Goal: Task Accomplishment & Management: Manage account settings

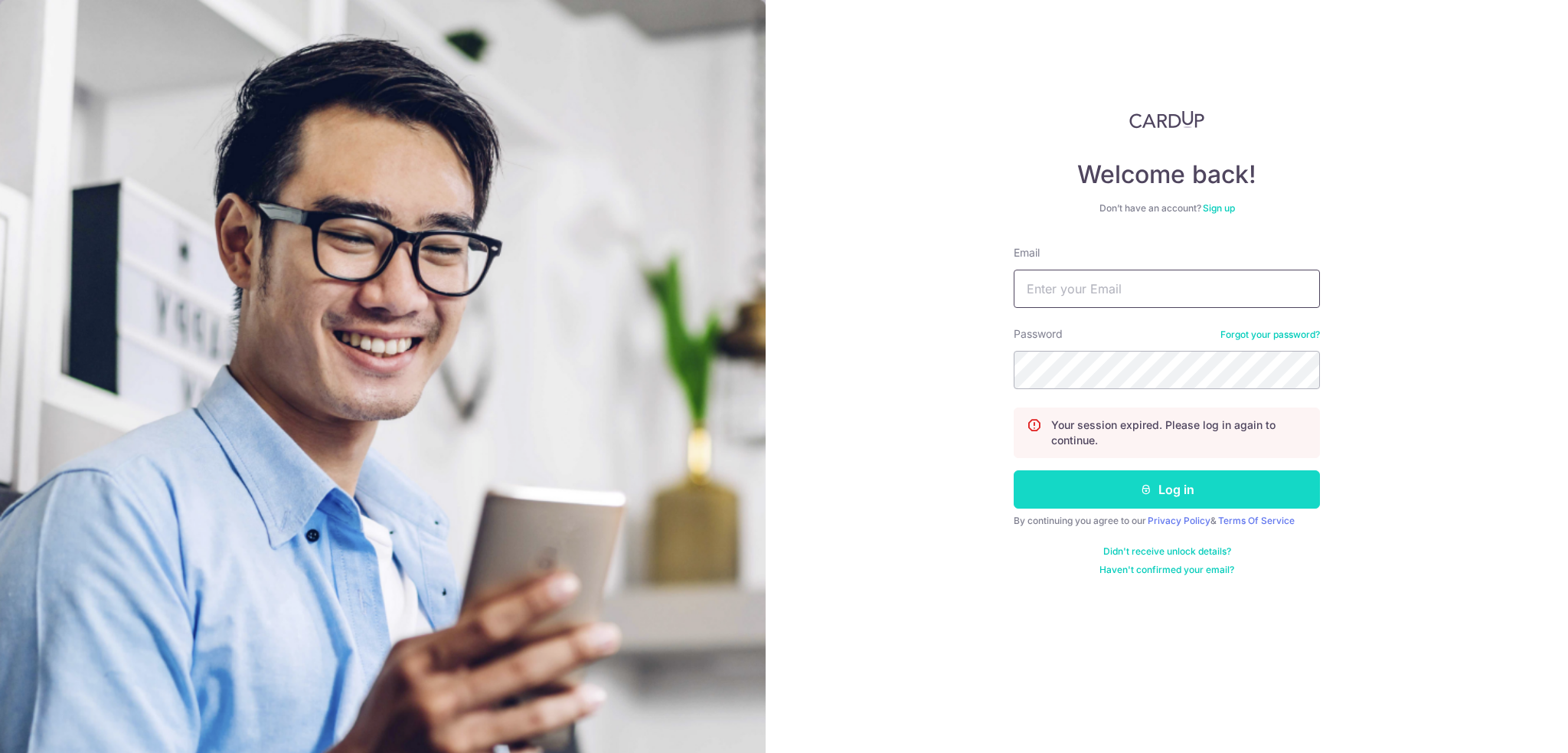
type input "[EMAIL_ADDRESS][DOMAIN_NAME]"
click at [1206, 493] on button "Log in" at bounding box center [1167, 489] width 306 height 38
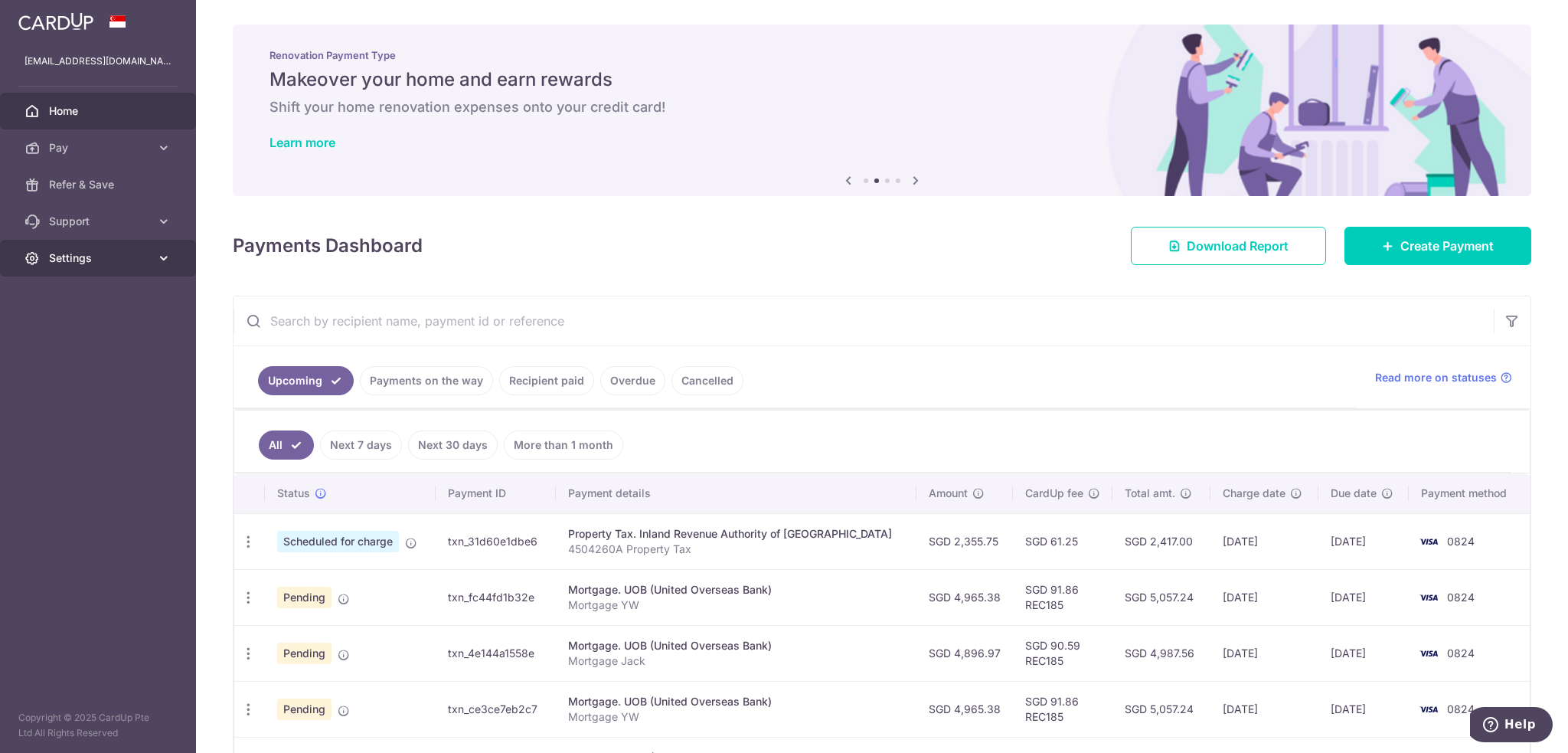
click at [76, 247] on link "Settings" at bounding box center [97, 258] width 196 height 37
click at [83, 329] on span "Logout" at bounding box center [99, 331] width 101 height 16
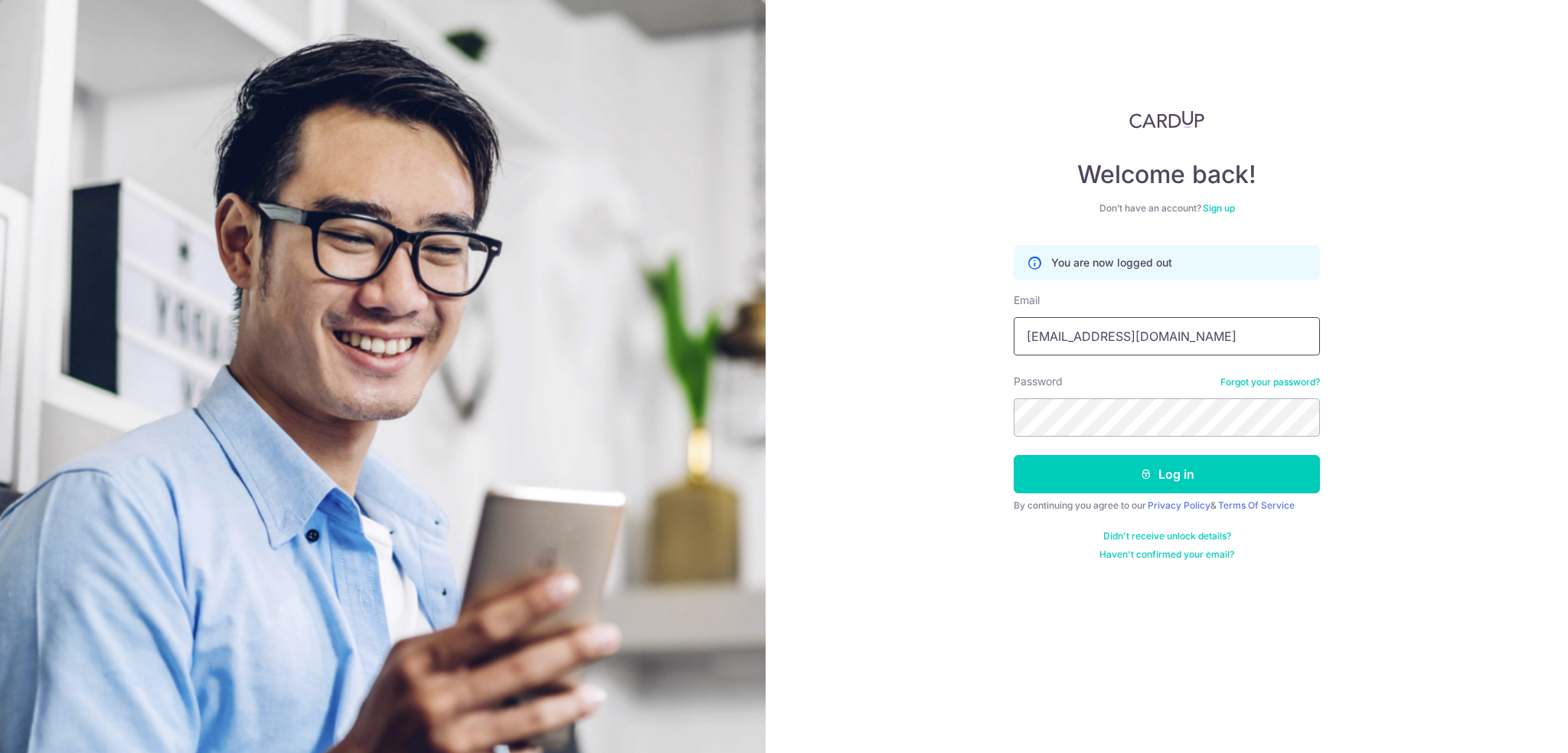
click at [1198, 336] on input "[EMAIL_ADDRESS][DOMAIN_NAME]" at bounding box center [1167, 336] width 306 height 38
type input "[EMAIL_ADDRESS][DOMAIN_NAME]"
click at [1144, 464] on button "Log in" at bounding box center [1167, 474] width 306 height 38
